Goal: Task Accomplishment & Management: Use online tool/utility

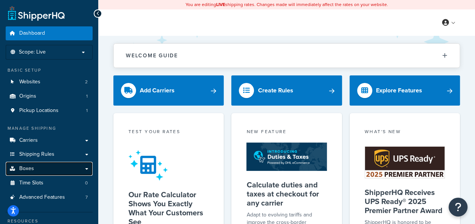
click at [44, 163] on link "Boxes" at bounding box center [49, 169] width 87 height 14
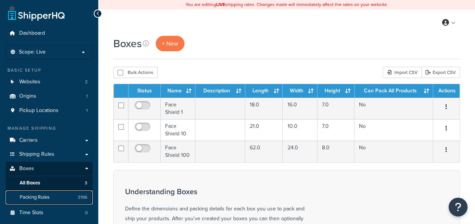
click at [43, 201] on link "Packing Rules 3196" at bounding box center [49, 198] width 87 height 14
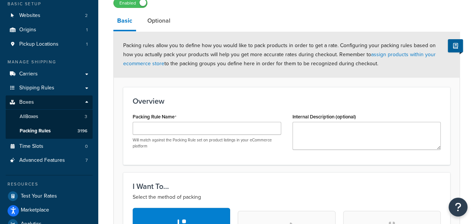
scroll to position [68, 0]
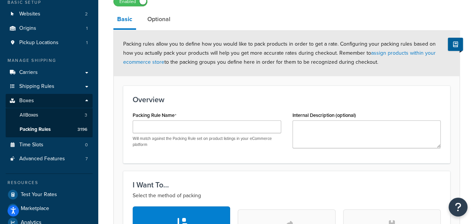
click at [219, 134] on div "Will match against the Packing Rule set on product listings in your eCommerce p…" at bounding box center [207, 134] width 148 height 27
click at [246, 121] on input "Packing Rule Name" at bounding box center [207, 127] width 148 height 13
paste input "DR-CF-UF1000-002-72"
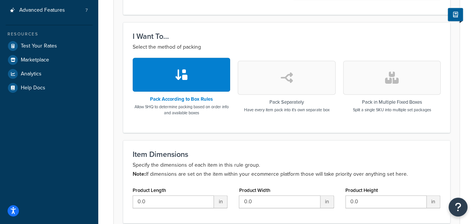
type input "DR-CF-UF1000-002-72"
click at [404, 77] on button "button" at bounding box center [391, 78] width 97 height 34
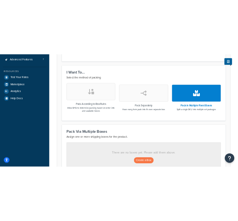
scroll to position [306, 0]
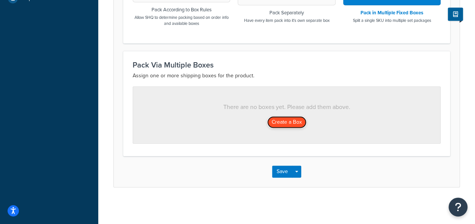
click at [290, 123] on button "Create a Box" at bounding box center [286, 122] width 39 height 12
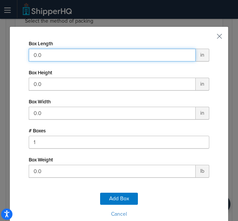
click at [94, 57] on input "0.0" at bounding box center [112, 55] width 167 height 13
type input "47"
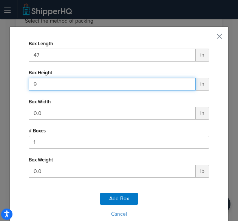
type input "9"
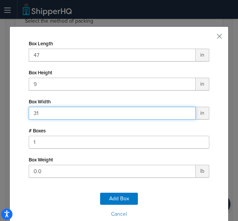
type input "31"
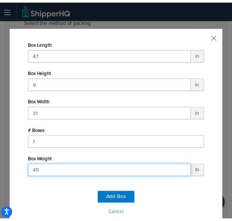
scroll to position [35, 0]
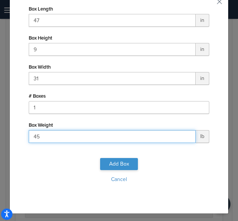
type input "45"
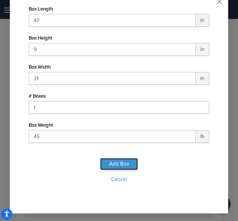
click at [118, 166] on button "Add Box" at bounding box center [119, 164] width 38 height 12
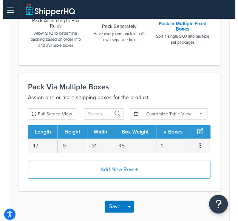
scroll to position [360, 0]
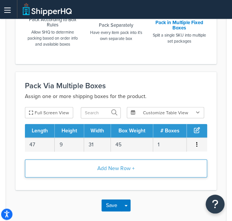
click at [120, 165] on button "Add New Row +" at bounding box center [116, 169] width 182 height 18
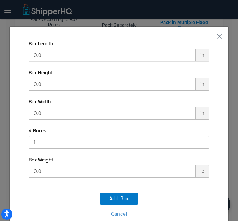
scroll to position [9, 0]
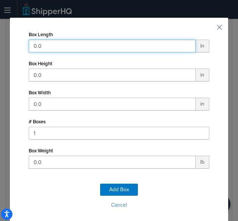
click at [87, 49] on input "0.0" at bounding box center [112, 46] width 167 height 13
type input "44"
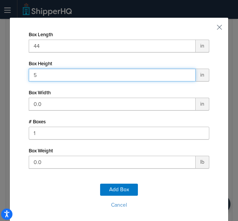
type input "5"
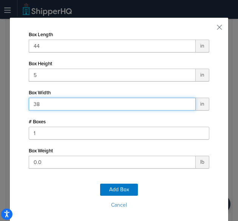
type input "38"
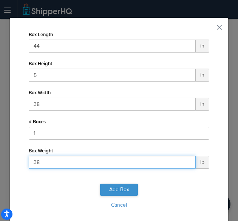
type input "38"
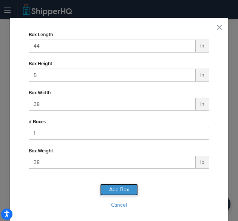
click at [116, 189] on button "Add Box" at bounding box center [119, 190] width 38 height 12
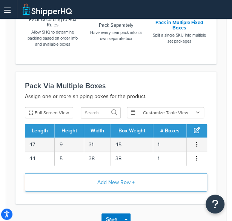
click at [112, 185] on button "Add New Row +" at bounding box center [116, 183] width 182 height 18
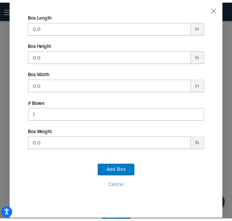
scroll to position [31, 0]
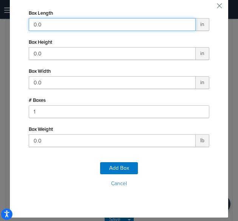
click at [81, 29] on input "0.0" at bounding box center [112, 24] width 167 height 13
type input "44"
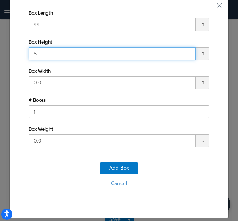
type input "5"
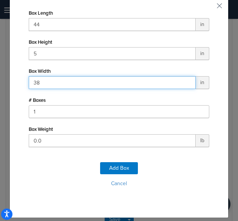
type input "38"
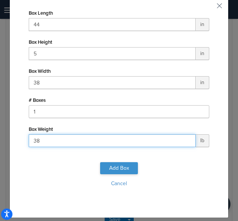
type input "38"
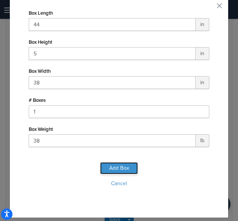
click at [117, 166] on button "Add Box" at bounding box center [119, 168] width 38 height 12
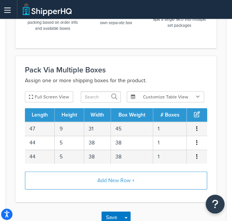
scroll to position [376, 0]
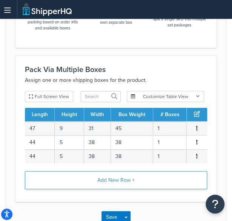
click at [113, 174] on button "Add New Row +" at bounding box center [116, 181] width 182 height 18
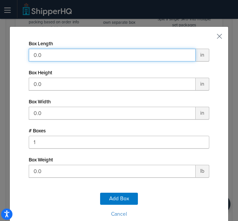
click at [112, 50] on input "0.0" at bounding box center [112, 55] width 167 height 13
type input "18"
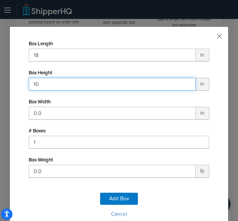
type input "10"
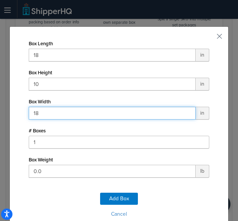
type input "18"
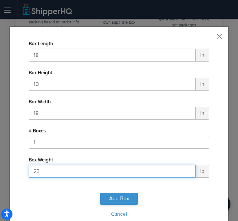
type input "23"
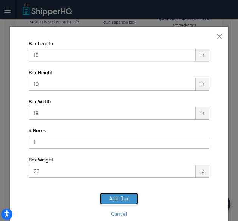
click at [118, 198] on button "Add Box" at bounding box center [119, 199] width 38 height 12
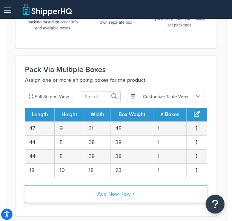
click at [113, 195] on button "Add New Row +" at bounding box center [116, 195] width 182 height 18
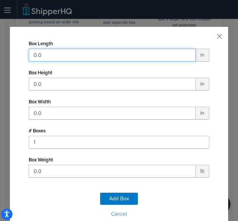
click at [126, 56] on input "0.0" at bounding box center [112, 55] width 167 height 13
type input "10"
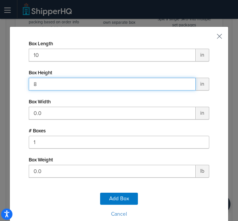
type input "8"
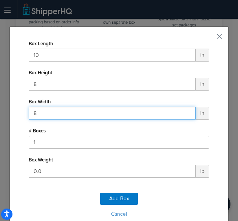
type input "8"
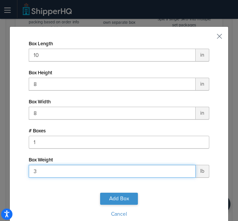
type input "3"
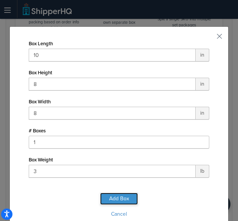
click at [116, 195] on button "Add Box" at bounding box center [119, 199] width 38 height 12
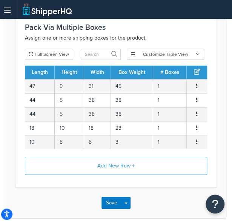
scroll to position [423, 0]
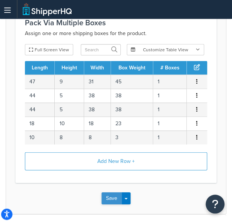
click at [116, 193] on button "Save" at bounding box center [112, 199] width 20 height 12
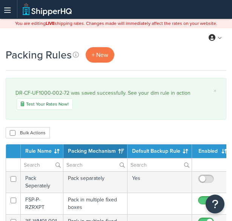
select select "15"
